Goal: Task Accomplishment & Management: Manage account settings

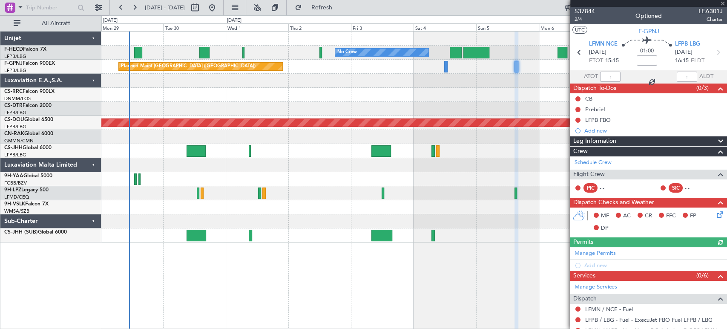
click at [235, 106] on div "Planned Maint Nice ([GEOGRAPHIC_DATA])" at bounding box center [413, 109] width 625 height 14
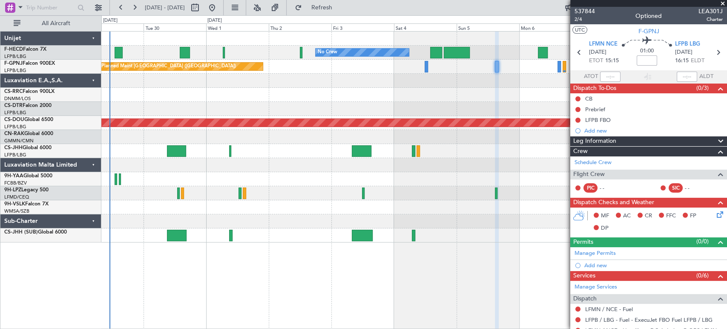
click at [177, 234] on div at bounding box center [177, 234] width 20 height 11
type input "+00:15"
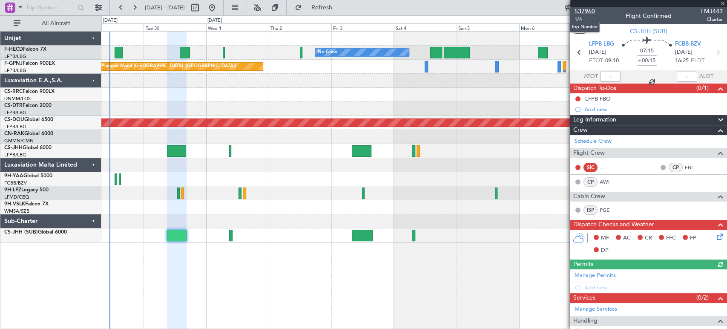
click at [587, 11] on span "537960" at bounding box center [584, 11] width 20 height 9
type input "2"
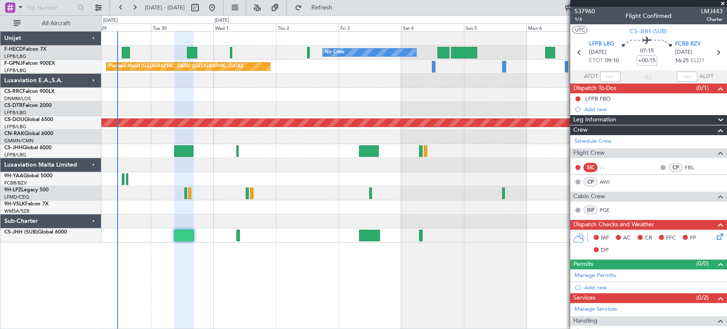
click at [426, 119] on div "No Crew No Crew No Crew Planned Maint [GEOGRAPHIC_DATA] ([GEOGRAPHIC_DATA]) No …" at bounding box center [413, 136] width 625 height 211
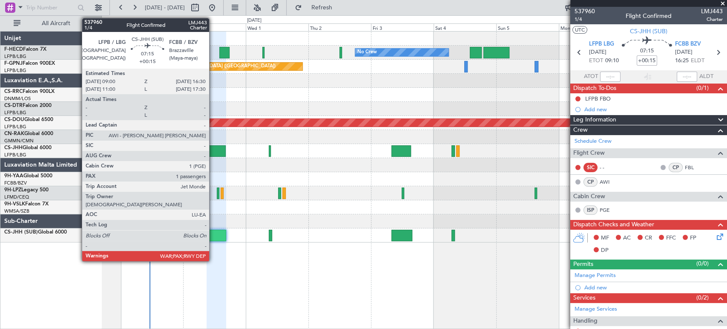
click at [213, 234] on div at bounding box center [216, 234] width 20 height 11
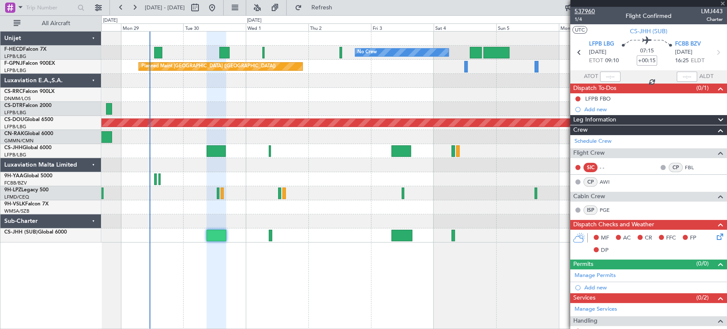
click at [586, 11] on span "537960" at bounding box center [584, 11] width 20 height 9
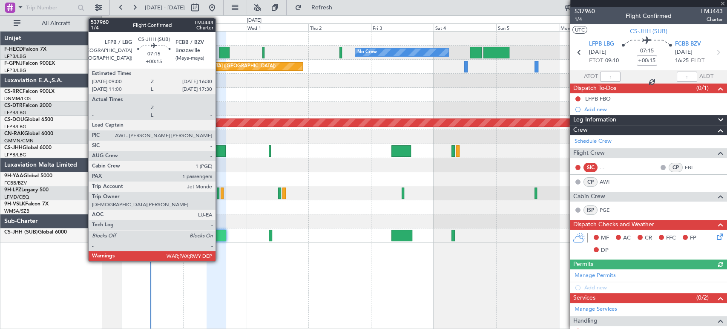
click at [219, 236] on div at bounding box center [216, 234] width 20 height 11
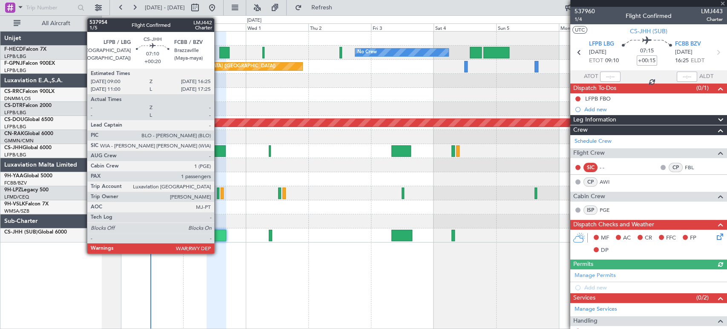
click at [218, 151] on div at bounding box center [216, 150] width 20 height 11
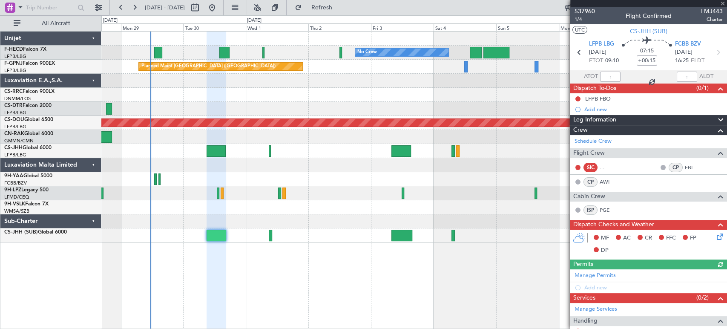
type input "+00:20"
type input "1"
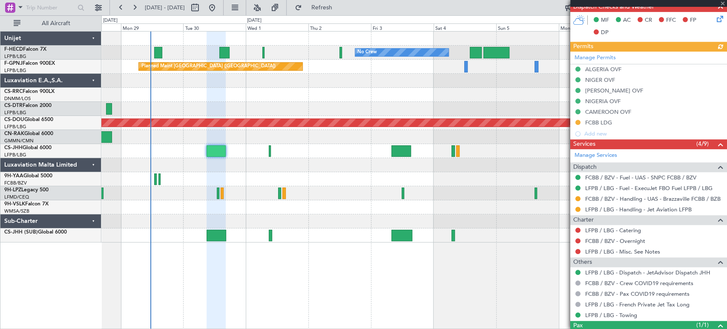
scroll to position [236, 0]
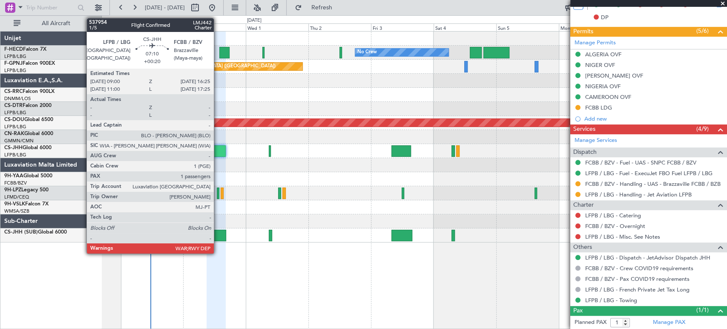
click at [217, 154] on div at bounding box center [216, 150] width 20 height 11
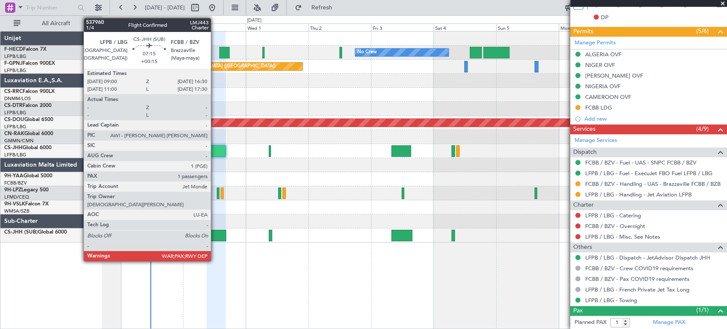
click at [215, 232] on div at bounding box center [216, 234] width 20 height 11
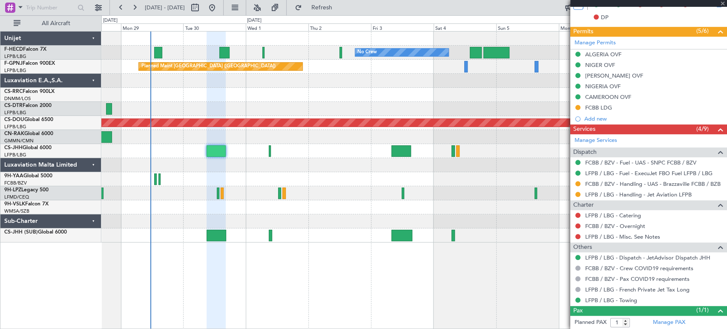
type input "+00:15"
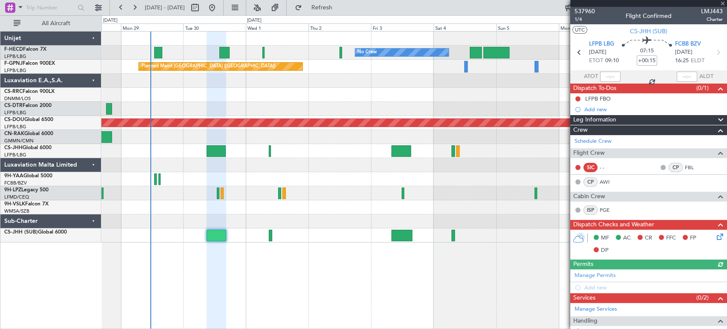
click at [723, 3] on span at bounding box center [722, 4] width 9 height 8
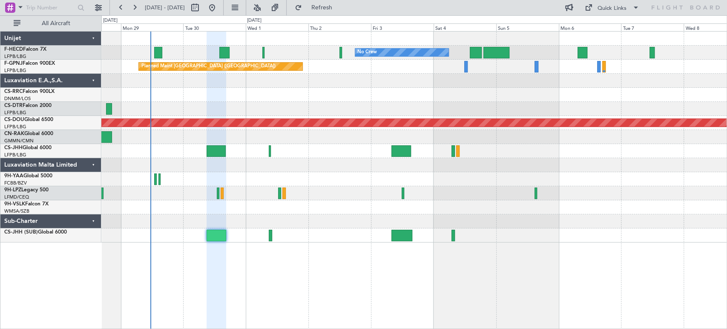
type input "0"
